Goal: Information Seeking & Learning: Learn about a topic

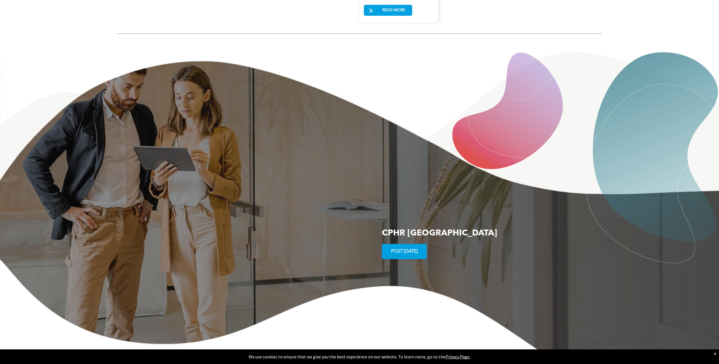
scroll to position [983, 0]
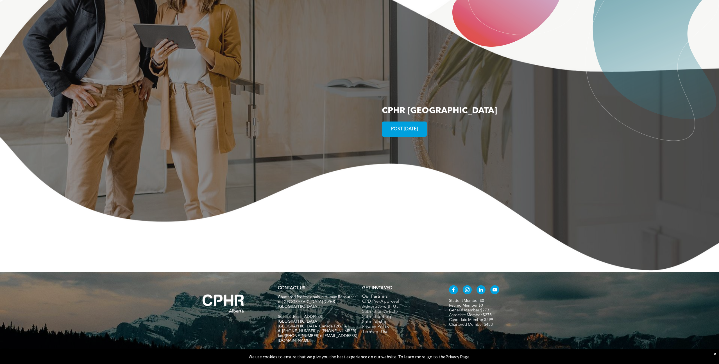
click at [370, 294] on span "Our Partners" at bounding box center [375, 296] width 26 height 5
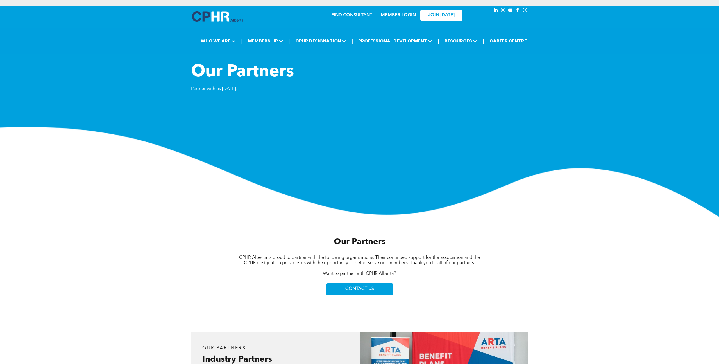
click at [359, 17] on link "FIND CONSULTANT" at bounding box center [351, 15] width 41 height 4
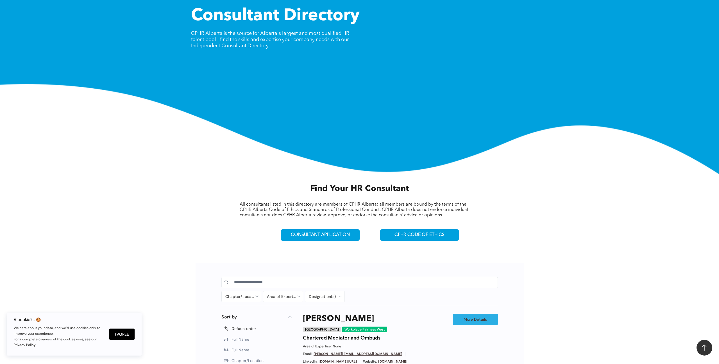
scroll to position [151, 0]
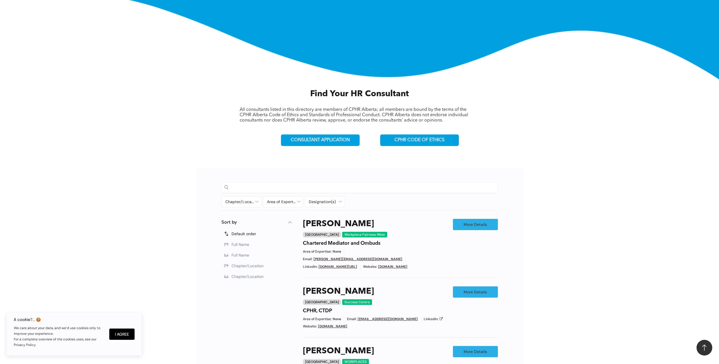
click at [271, 188] on input at bounding box center [364, 187] width 261 height 8
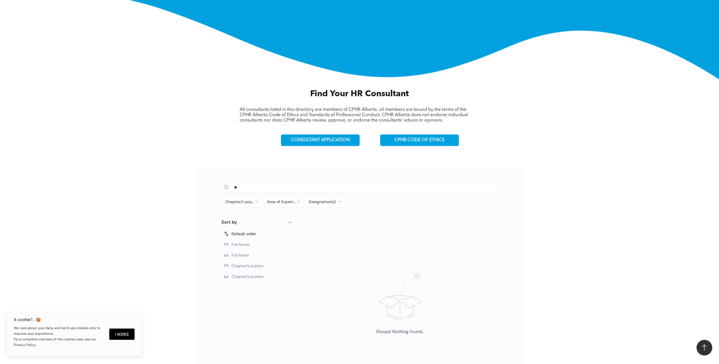
type input "*"
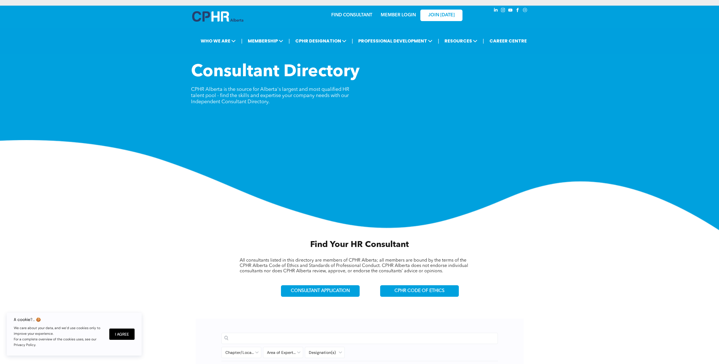
click at [257, 336] on input at bounding box center [364, 338] width 261 height 8
click at [257, 337] on input at bounding box center [364, 338] width 261 height 8
type input "********"
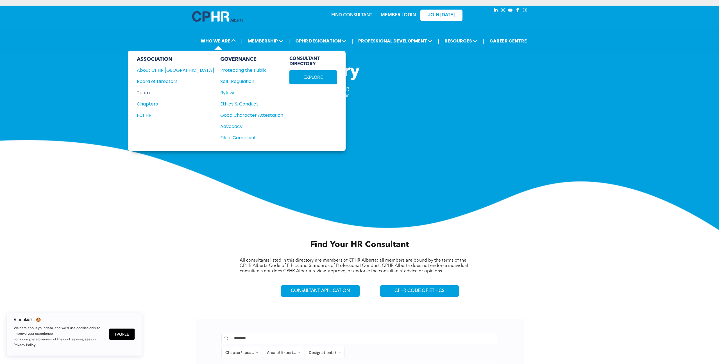
click at [144, 89] on div "Team" at bounding box center [172, 92] width 70 height 7
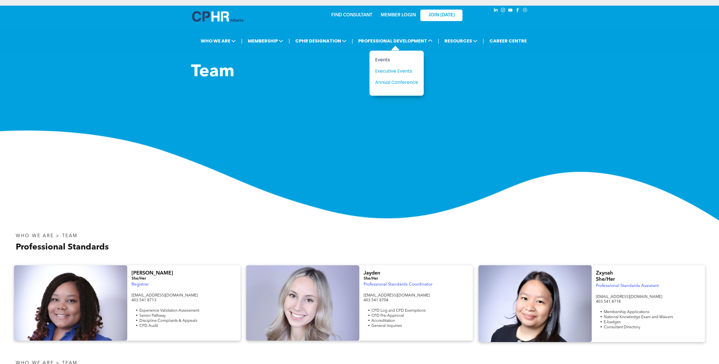
click at [385, 56] on div "Events" at bounding box center [394, 59] width 39 height 7
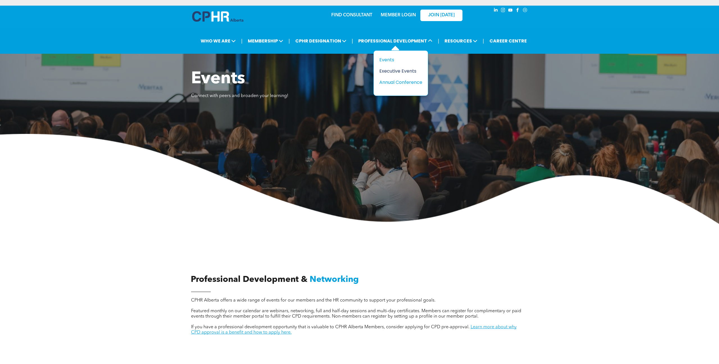
click at [391, 69] on div "Executive Events" at bounding box center [398, 70] width 39 height 7
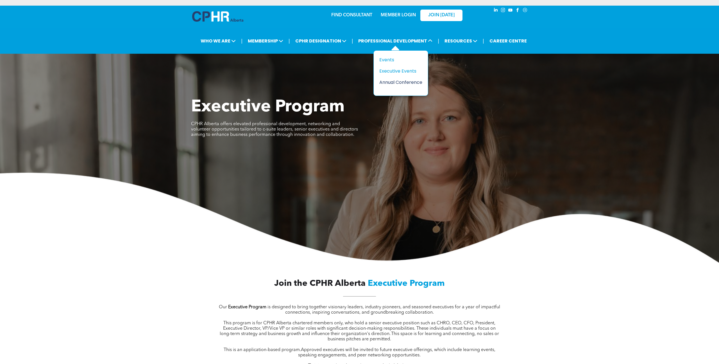
click at [392, 81] on div "Annual Conference" at bounding box center [398, 82] width 39 height 7
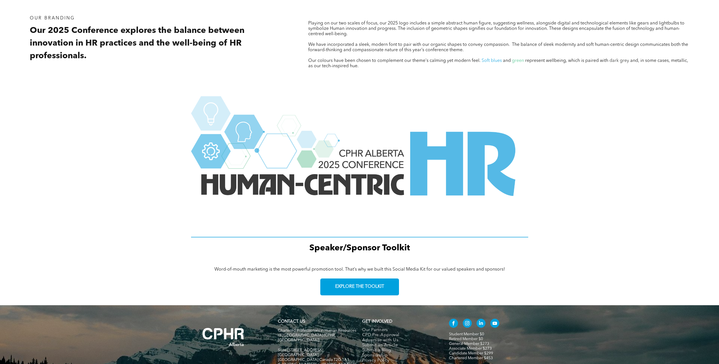
scroll to position [647, 0]
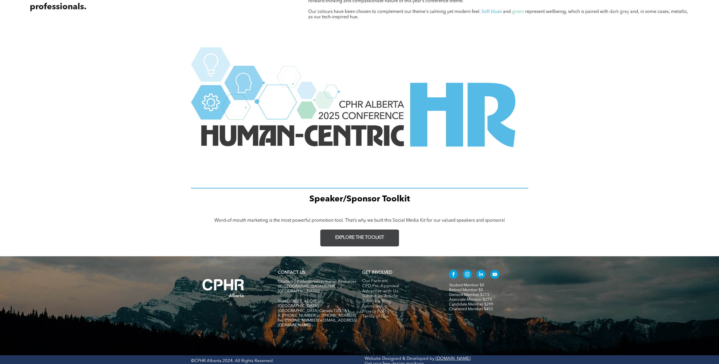
click at [357, 232] on link "EXPLORE THE TOOLKIT" at bounding box center [359, 237] width 79 height 17
